Goal: Find specific page/section: Find specific page/section

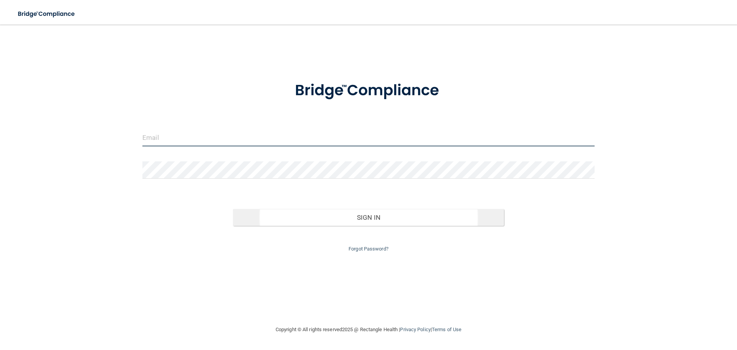
type input "[EMAIL_ADDRESS][DOMAIN_NAME]"
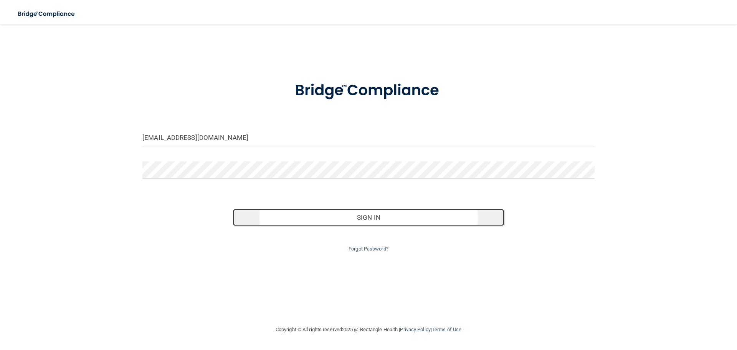
click at [388, 218] on button "Sign In" at bounding box center [368, 217] width 271 height 17
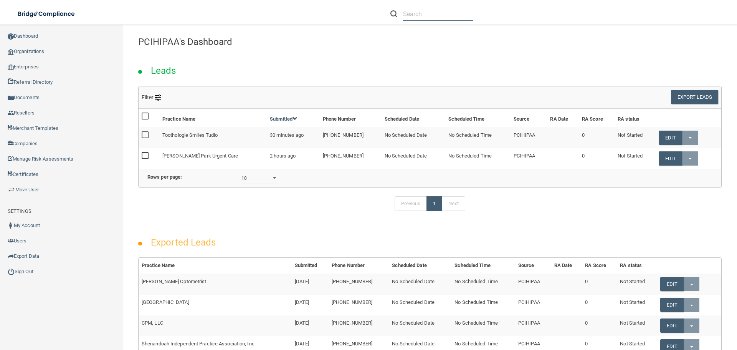
click at [420, 15] on input "text" at bounding box center [438, 14] width 70 height 14
paste input "Pink Link Medical"
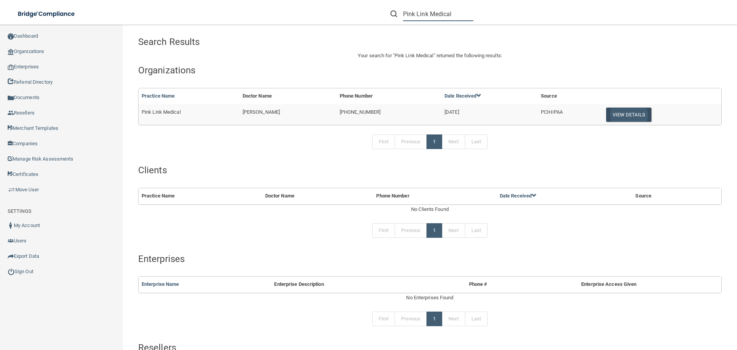
type input "Pink Link Medical"
click at [617, 117] on button "View Details" at bounding box center [628, 114] width 45 height 14
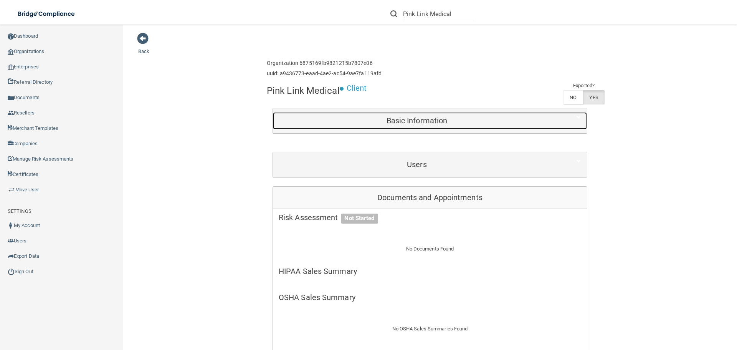
click at [444, 125] on h5 "Basic Information" at bounding box center [417, 120] width 276 height 8
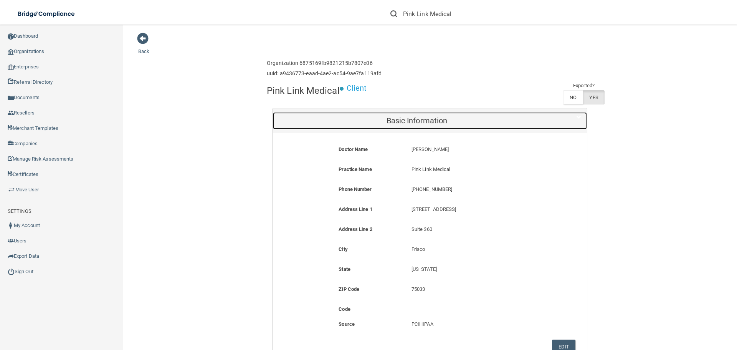
click at [427, 124] on h5 "Basic Information" at bounding box center [417, 120] width 276 height 8
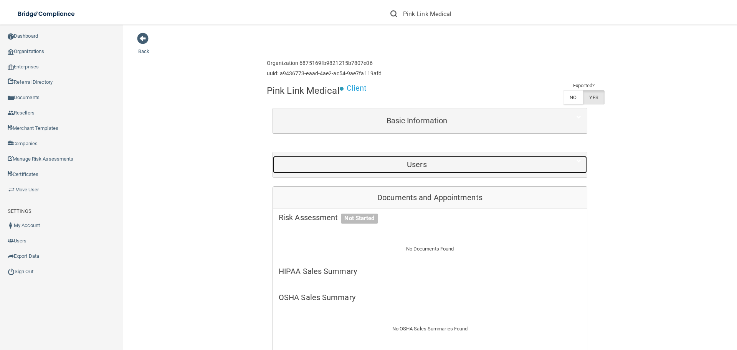
click at [387, 171] on div "Users" at bounding box center [417, 164] width 288 height 17
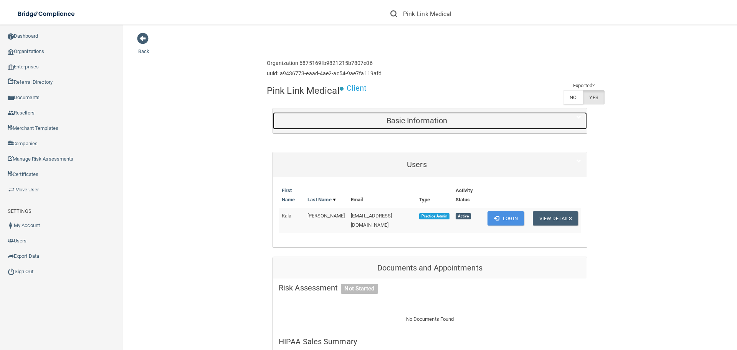
click at [444, 112] on div "Basic Information" at bounding box center [417, 120] width 288 height 17
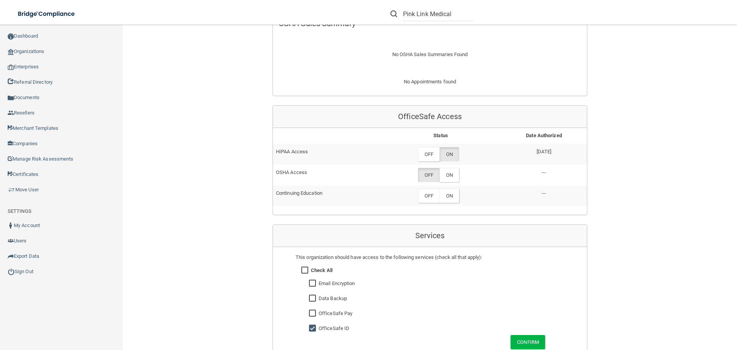
scroll to position [537, 0]
